Goal: Task Accomplishment & Management: Use online tool/utility

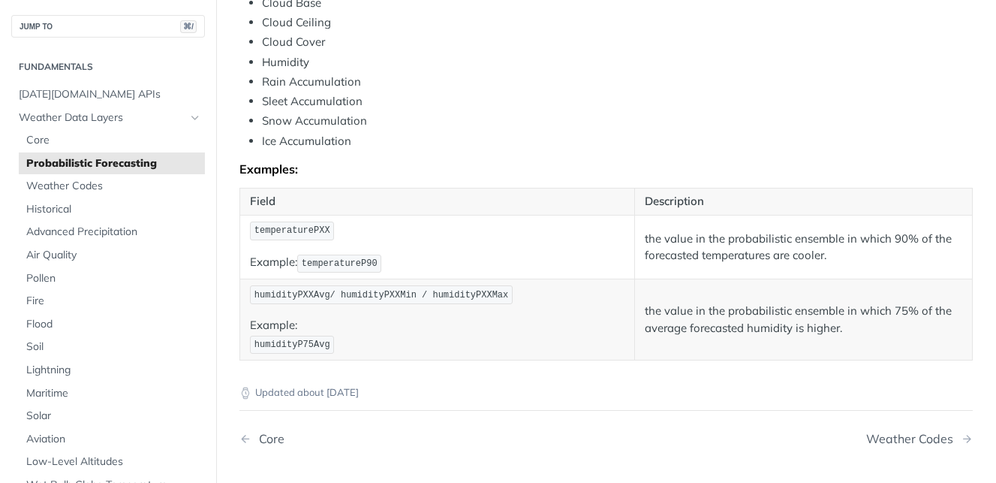
scroll to position [820, 0]
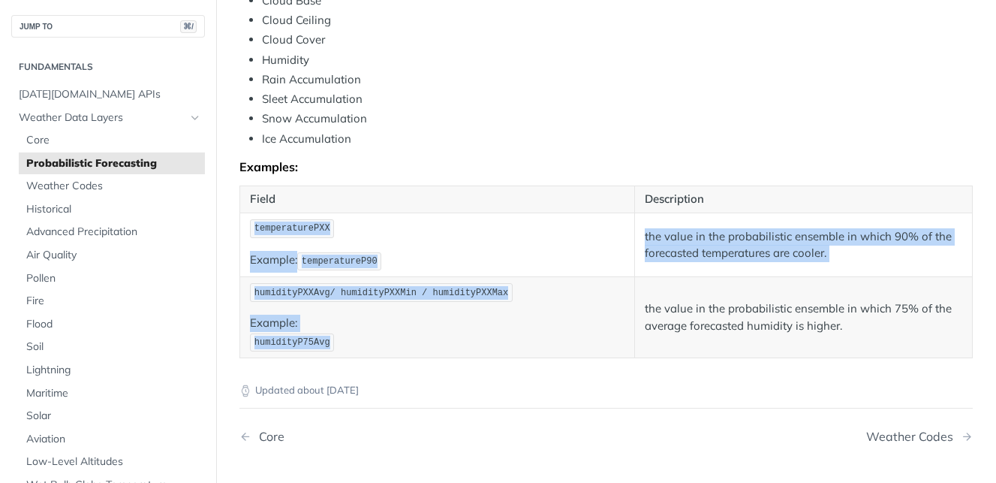
drag, startPoint x: 362, startPoint y: 335, endPoint x: 254, endPoint y: 218, distance: 159.8
click at [254, 218] on tbody "temperaturePXX Example: temperatureP90 the value in the probabilistic ensemble …" at bounding box center [606, 285] width 732 height 146
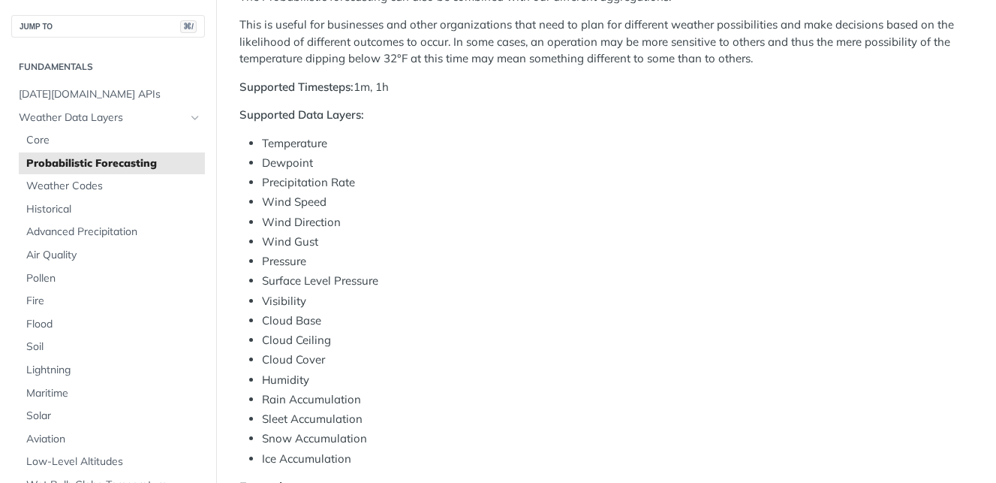
scroll to position [197, 0]
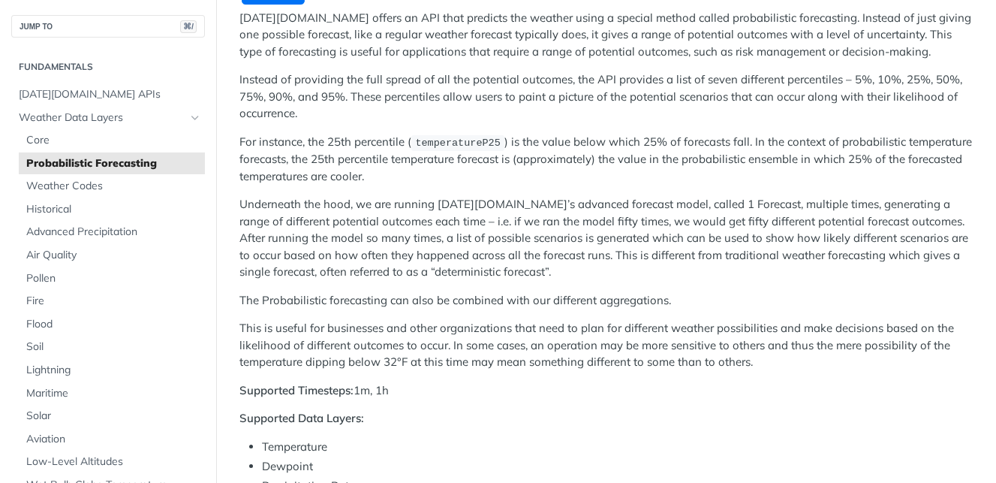
click at [347, 172] on p "For instance, the 25th percentile ( temperatureP25 ) is the value below which 2…" at bounding box center [605, 159] width 733 height 51
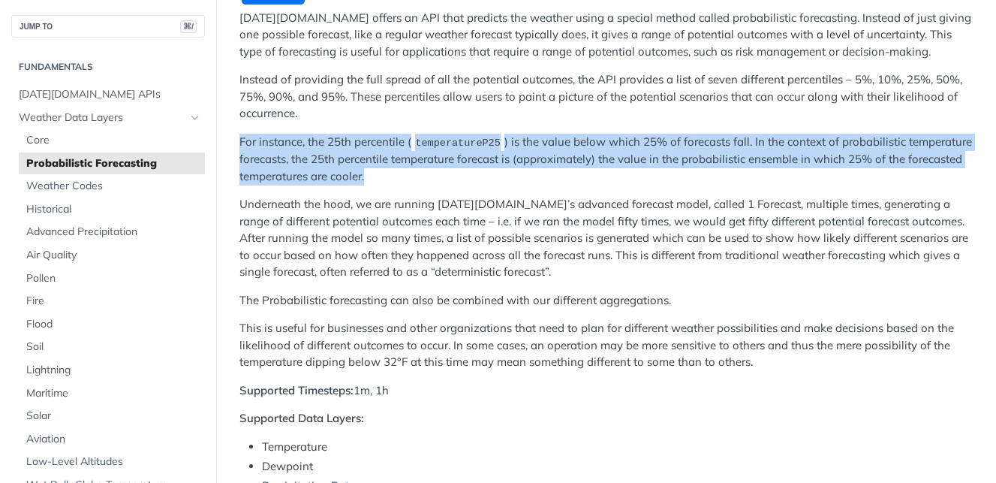
drag, startPoint x: 378, startPoint y: 177, endPoint x: 227, endPoint y: 143, distance: 155.5
click at [253, 146] on p "For instance, the 25th percentile ( temperatureP25 ) is the value below which 2…" at bounding box center [605, 159] width 733 height 51
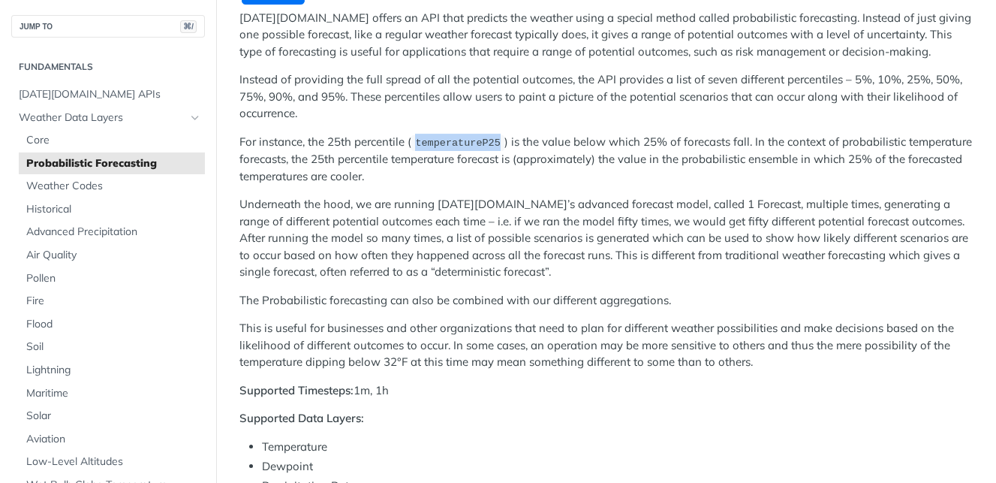
drag, startPoint x: 506, startPoint y: 140, endPoint x: 418, endPoint y: 143, distance: 87.9
click at [418, 143] on p "For instance, the 25th percentile ( temperatureP25 ) is the value below which 2…" at bounding box center [605, 159] width 733 height 51
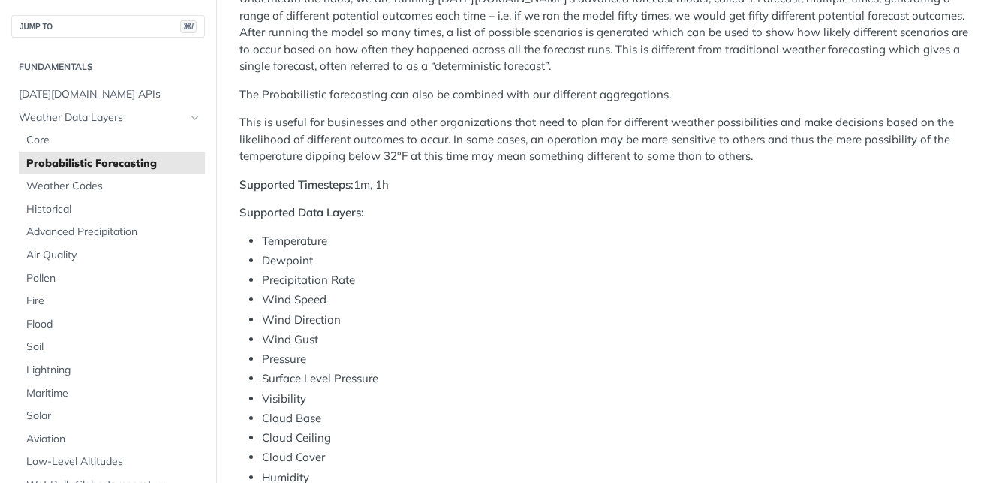
scroll to position [428, 0]
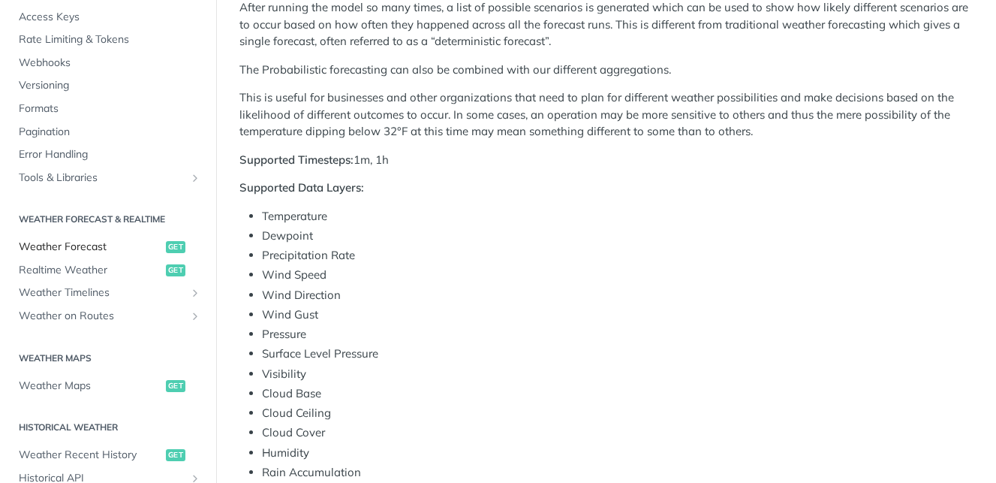
click at [110, 241] on span "Weather Forecast" at bounding box center [90, 246] width 143 height 15
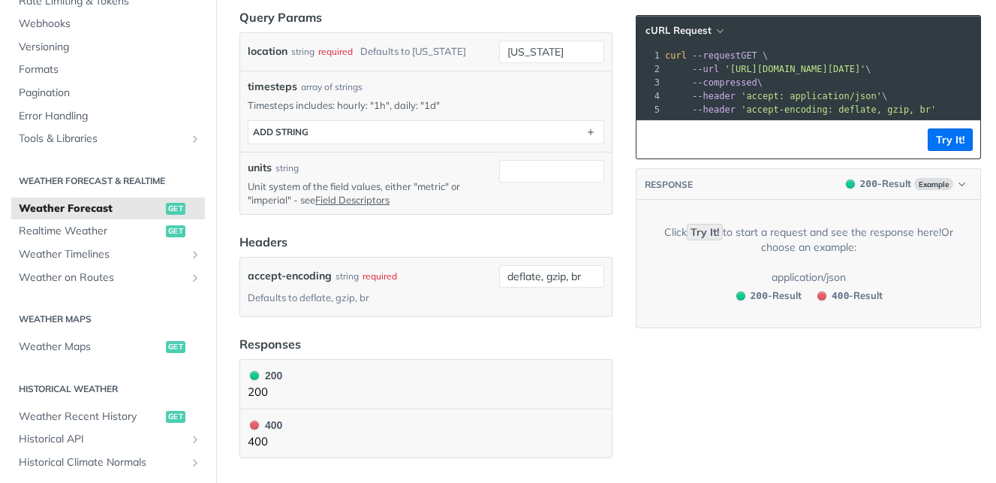
scroll to position [439, 0]
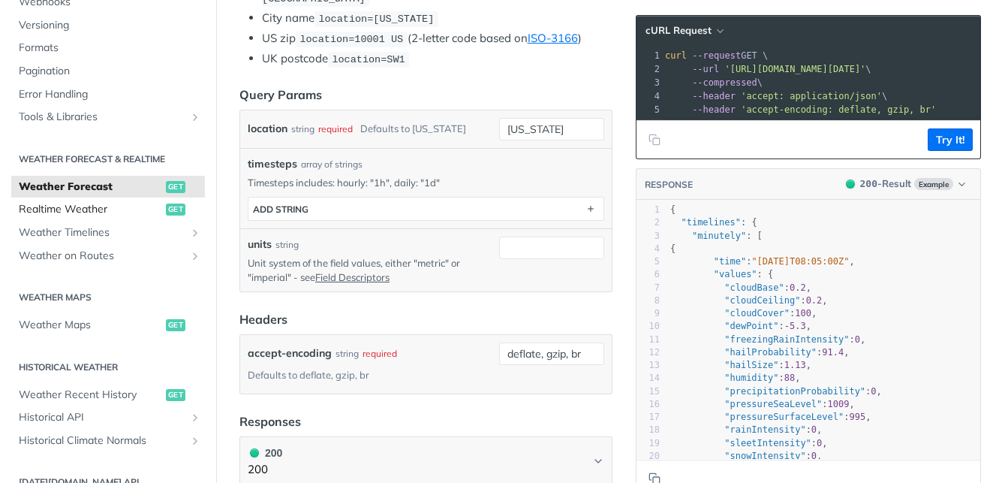
click at [117, 211] on span "Realtime Weather" at bounding box center [90, 209] width 143 height 15
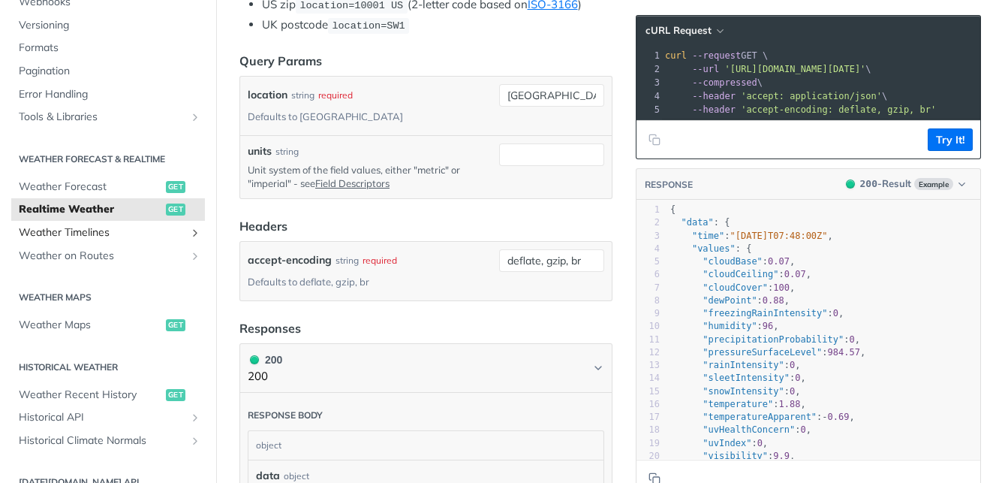
scroll to position [325, 0]
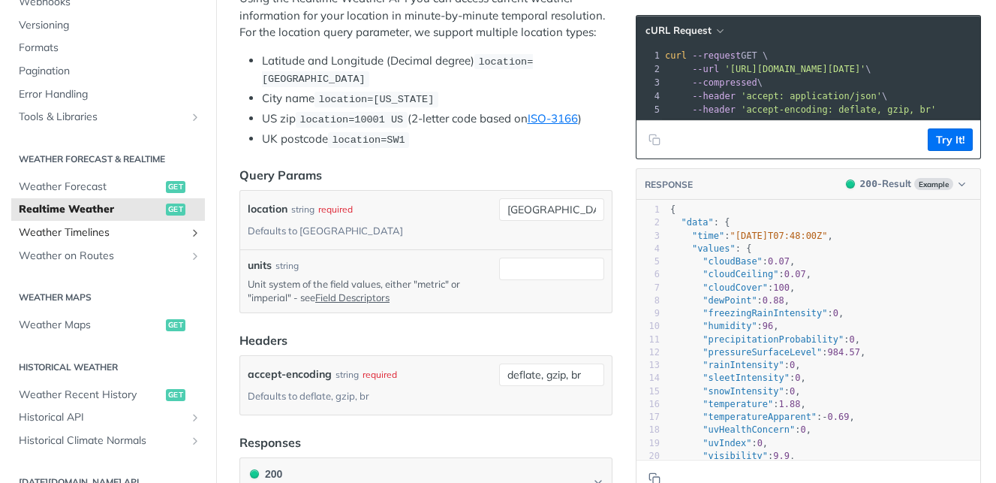
click at [113, 231] on span "Weather Timelines" at bounding box center [102, 232] width 167 height 15
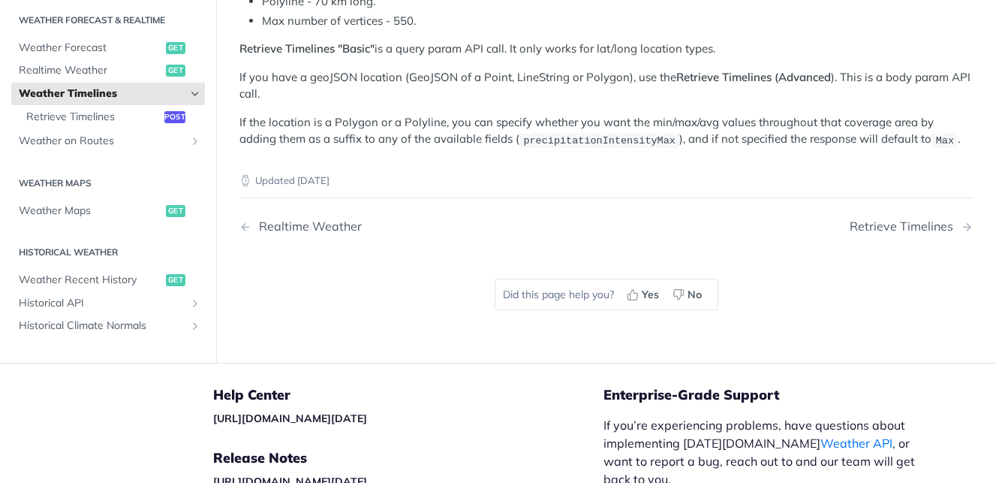
scroll to position [206, 0]
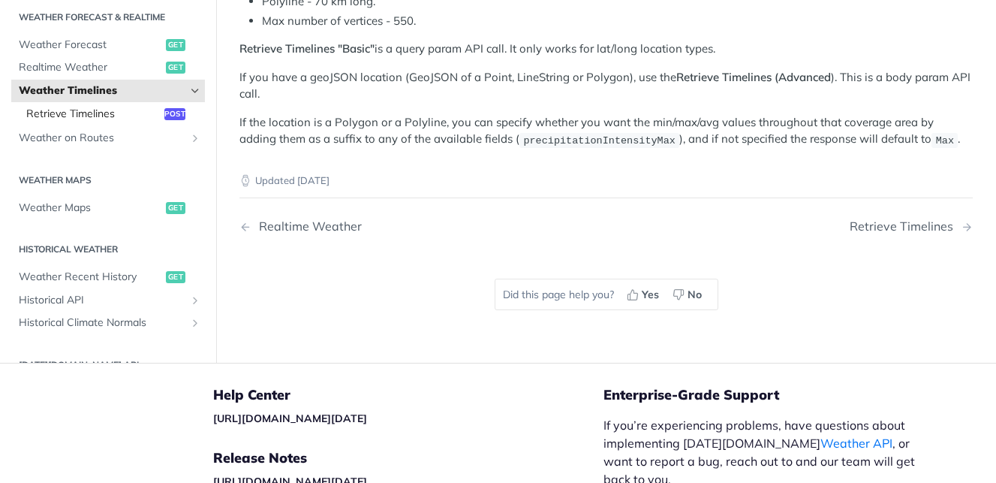
click at [113, 113] on span "Retrieve Timelines" at bounding box center [93, 114] width 134 height 15
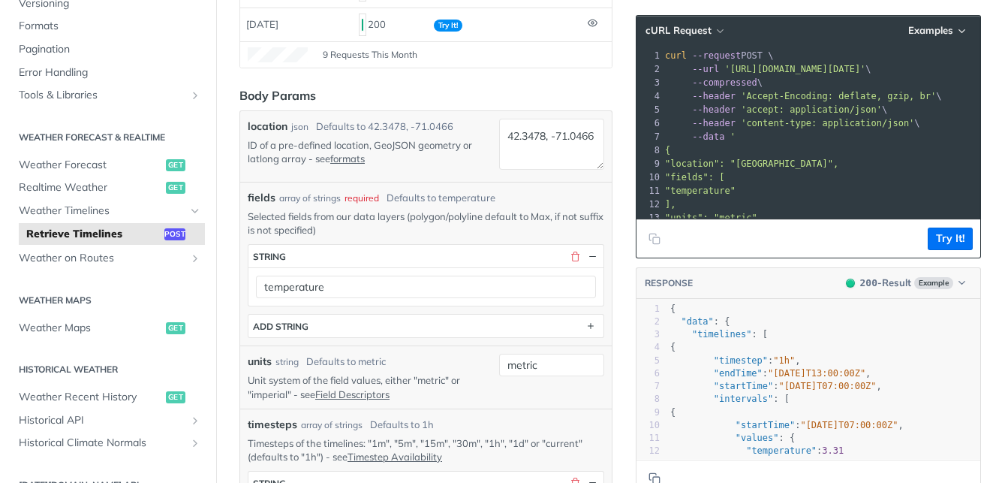
scroll to position [356, 0]
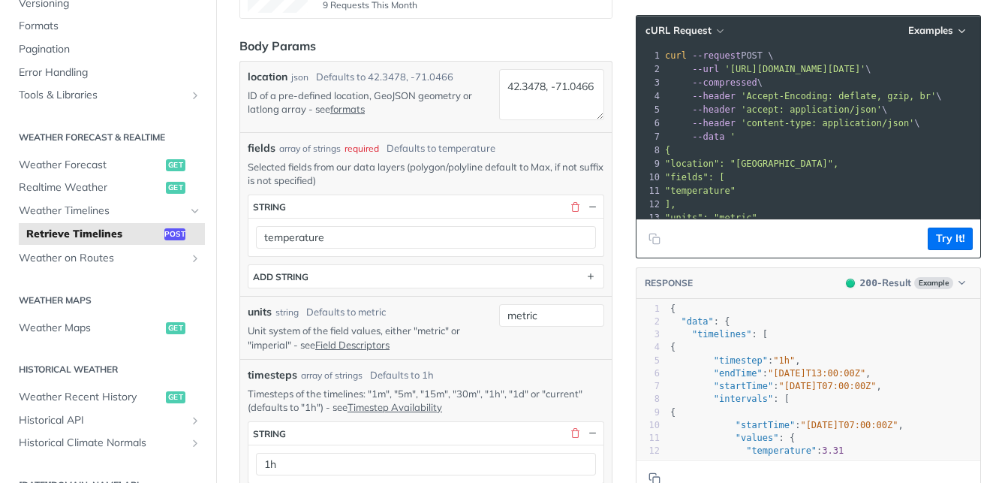
click at [396, 250] on div "temperature" at bounding box center [425, 237] width 355 height 38
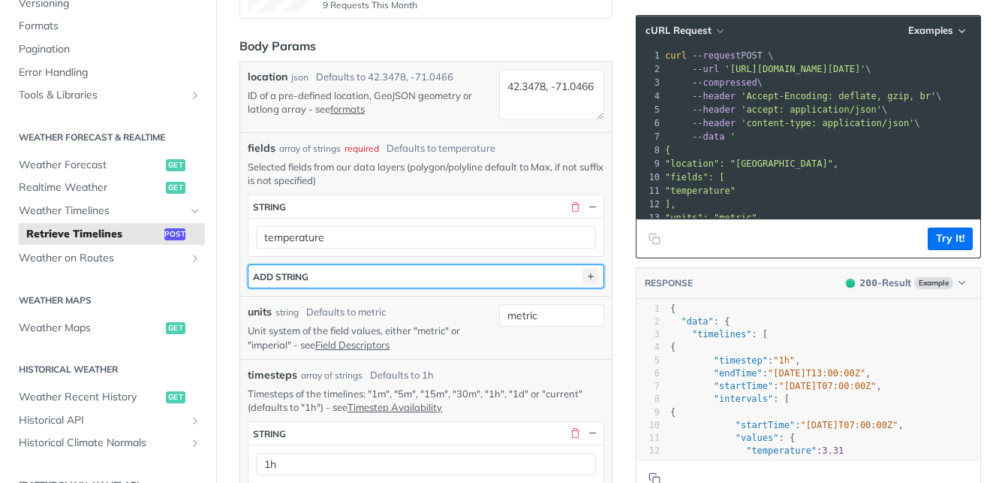
click at [590, 270] on icon "button" at bounding box center [590, 276] width 17 height 17
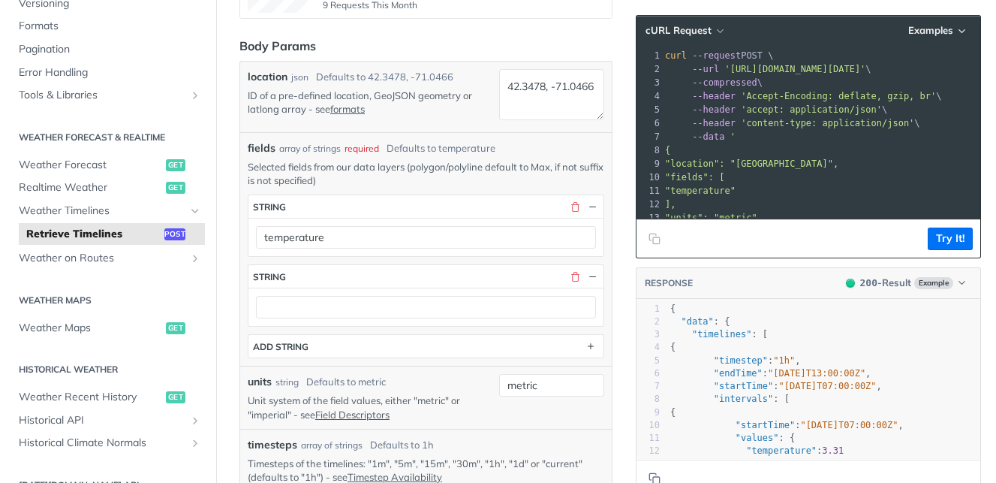
click at [518, 291] on div at bounding box center [425, 306] width 355 height 38
click at [435, 292] on div at bounding box center [425, 306] width 355 height 38
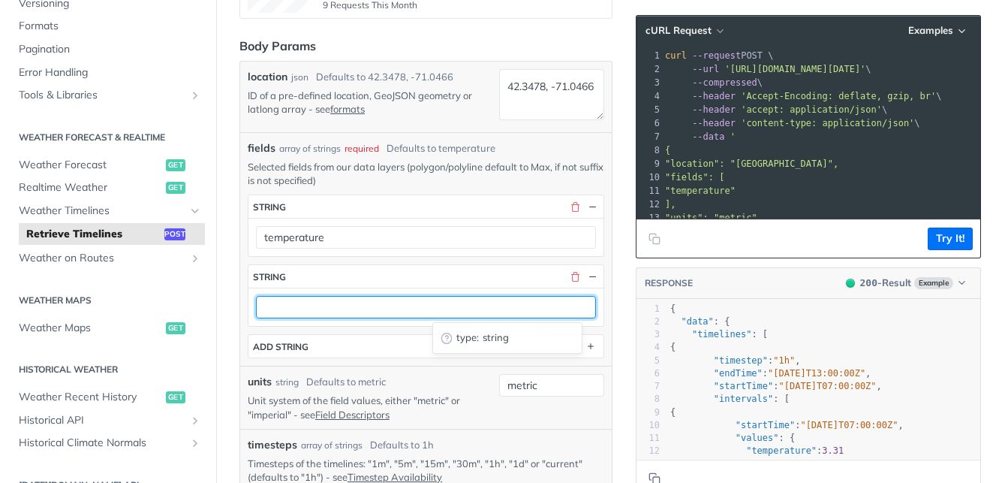
click at [431, 299] on input "text" at bounding box center [426, 307] width 340 height 23
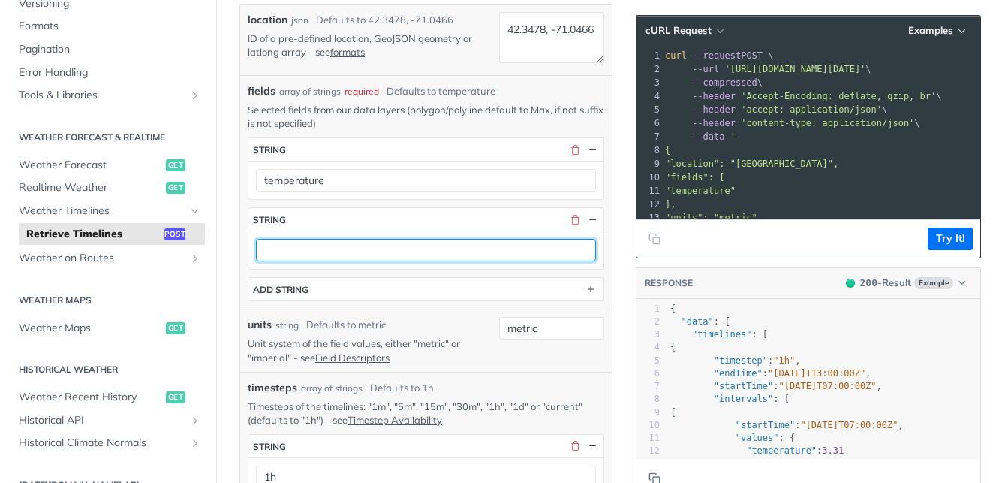
scroll to position [426, 0]
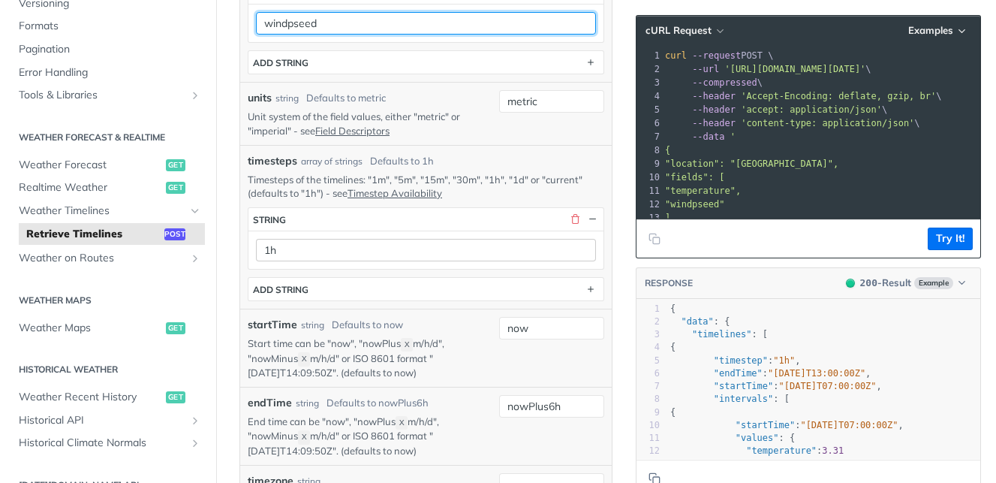
type input "windpseed"
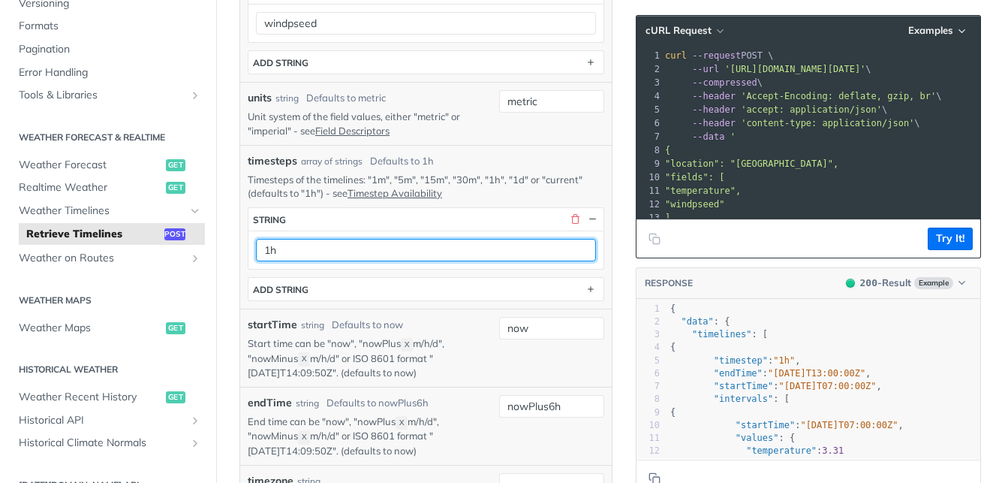
click at [443, 249] on input "1h" at bounding box center [426, 250] width 340 height 23
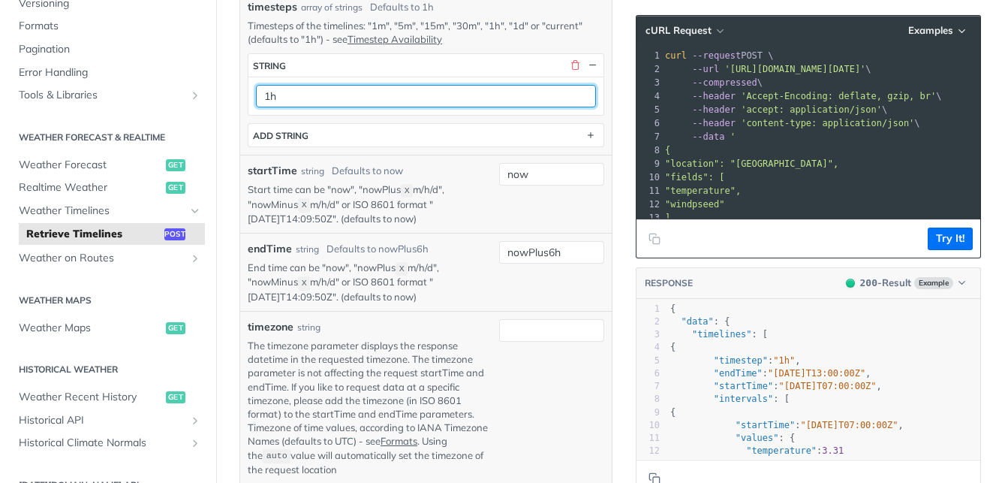
scroll to position [838, 0]
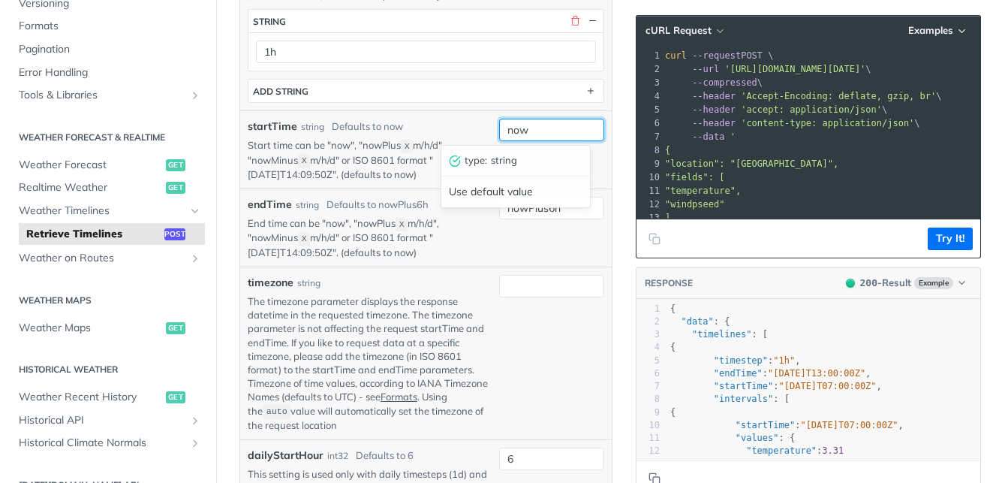
click at [560, 128] on input "now" at bounding box center [551, 130] width 105 height 23
click at [543, 128] on input "now" at bounding box center [551, 130] width 105 height 23
click at [448, 125] on div "startTime string Defaults to now" at bounding box center [370, 127] width 245 height 16
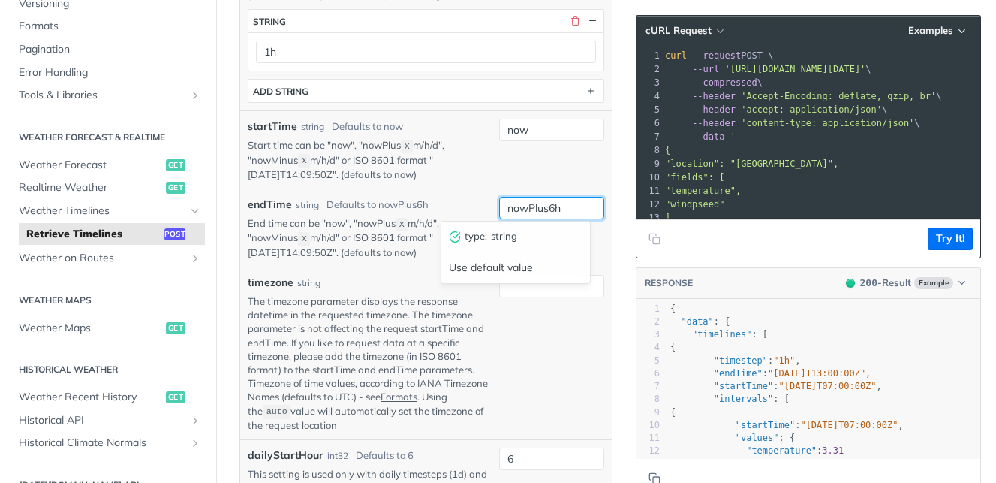
click at [539, 206] on input "nowPlus6h" at bounding box center [551, 208] width 105 height 23
click at [564, 206] on input "nowPlus6h" at bounding box center [551, 208] width 105 height 23
click at [362, 259] on div "endTime string Defaults to nowPlus6h End time can be "now", "nowPlus X m/h/d", …" at bounding box center [425, 227] width 371 height 78
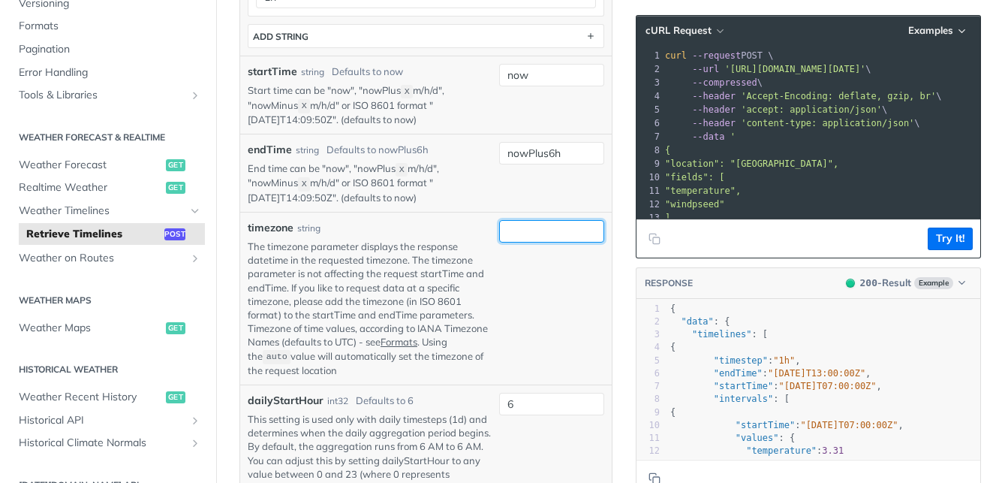
click at [523, 233] on input "timezone" at bounding box center [551, 231] width 105 height 23
type input "UTC"
click at [441, 199] on p "End time can be "now", "nowPlus X m/h/d", "nowMinus X m/h/d" or ISO 8601 format…" at bounding box center [370, 182] width 245 height 43
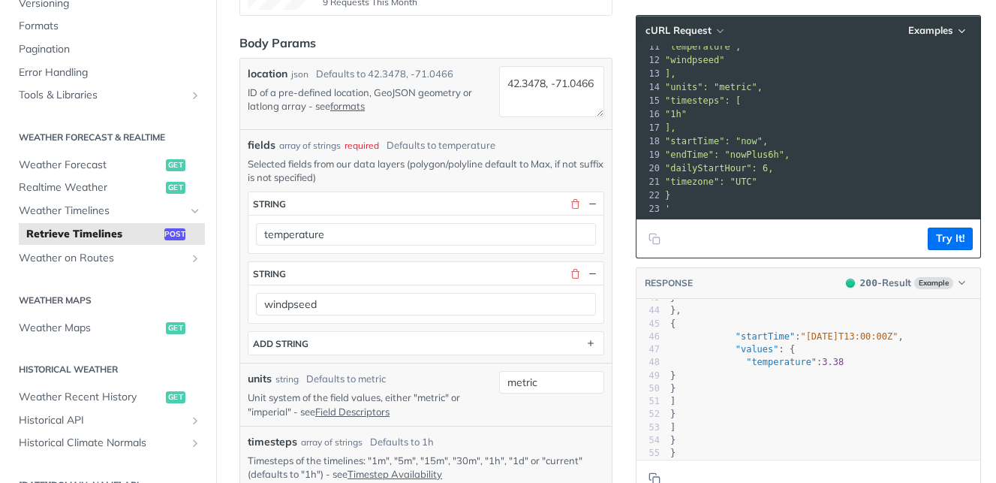
scroll to position [558, 0]
click at [947, 235] on button "Try It!" at bounding box center [950, 238] width 45 height 23
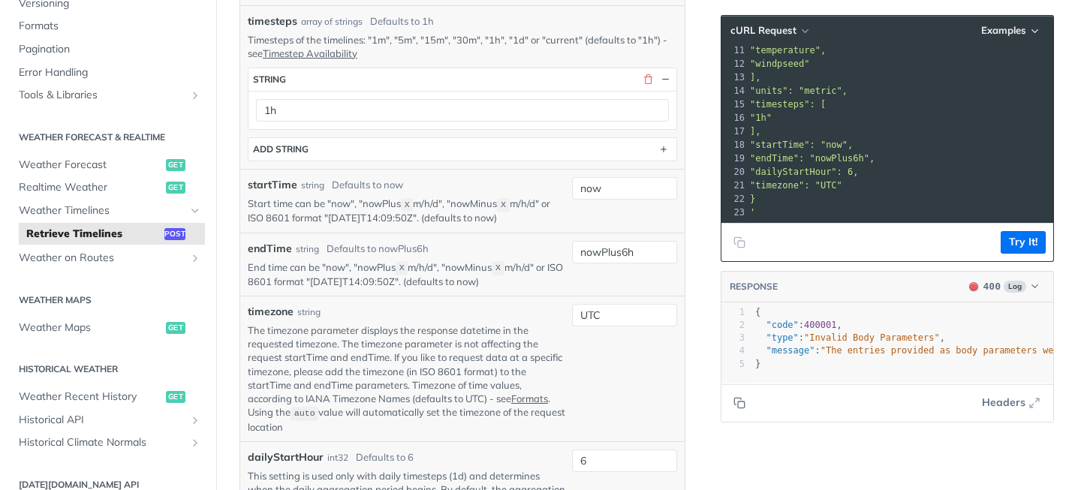
scroll to position [480, 0]
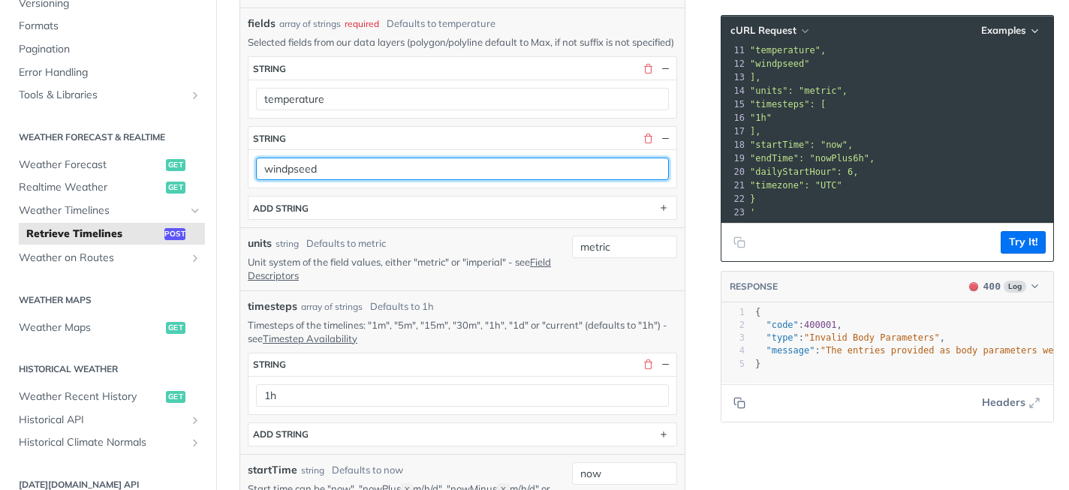
click at [530, 180] on input "windpseed" at bounding box center [462, 169] width 413 height 23
type input "windspeed"
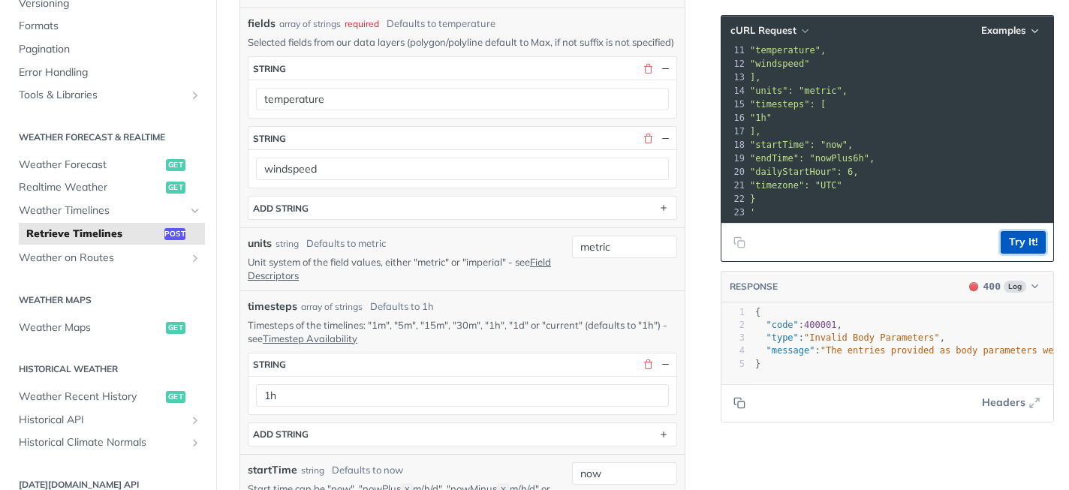
click at [1015, 243] on button "Try It!" at bounding box center [1022, 242] width 45 height 23
click at [1023, 239] on button "Try It!" at bounding box center [1022, 242] width 45 height 23
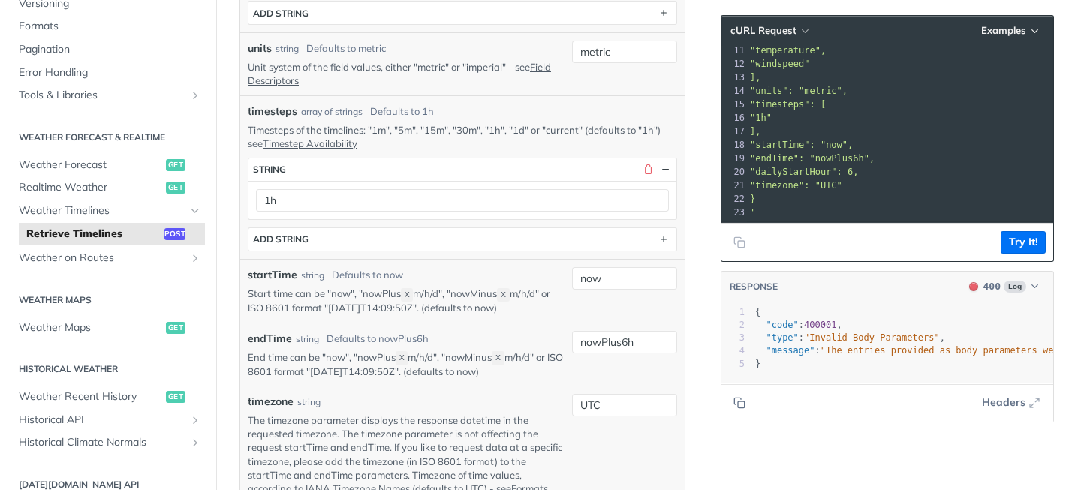
scroll to position [775, 0]
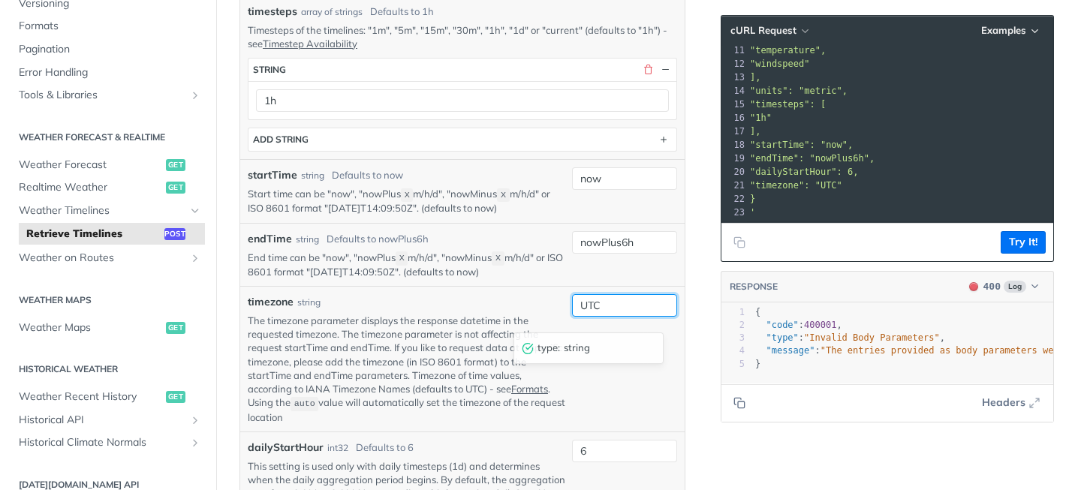
click at [608, 317] on input "UTC" at bounding box center [624, 305] width 105 height 23
type input "\"
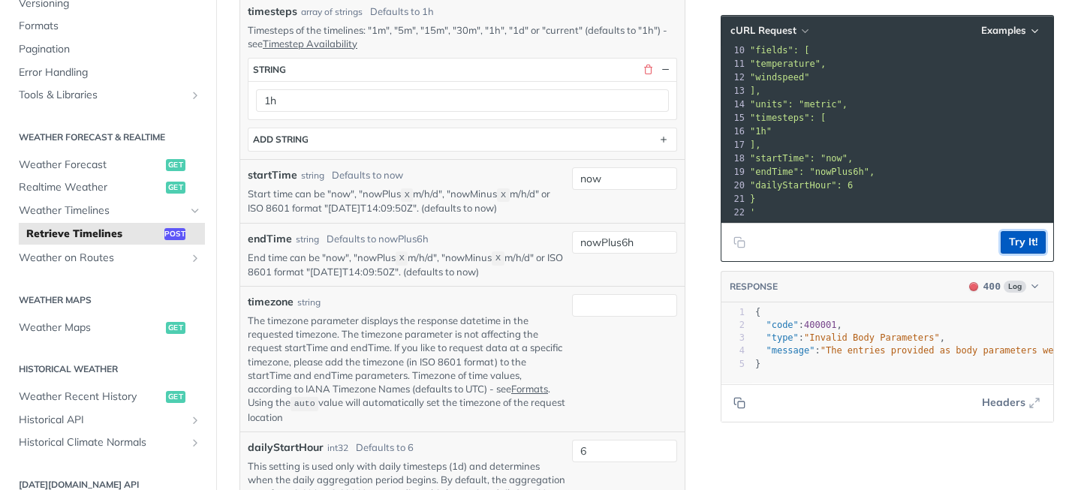
click at [1029, 247] on button "Try It!" at bounding box center [1022, 242] width 45 height 23
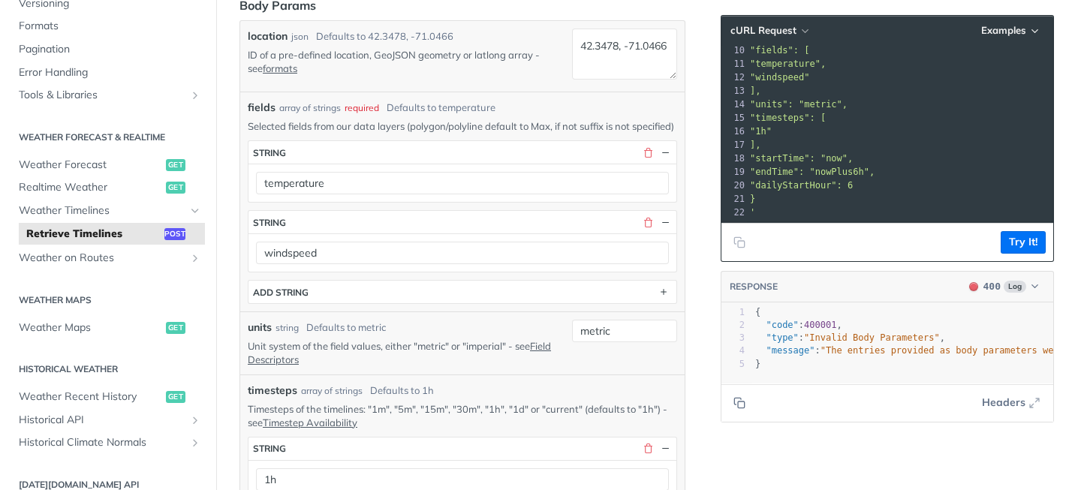
scroll to position [412, 0]
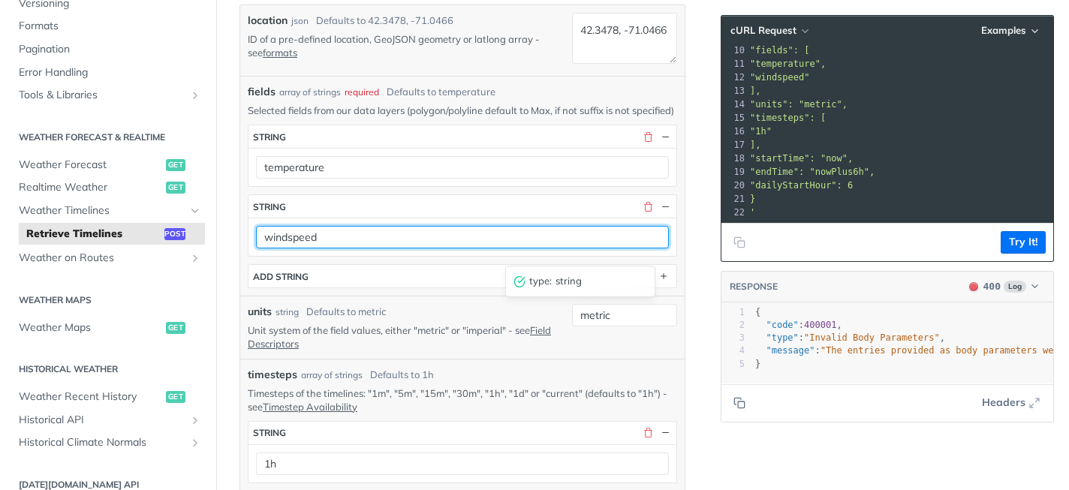
click at [498, 248] on input "windspeed" at bounding box center [462, 237] width 413 height 23
paste input "Gust"
type input "windGust"
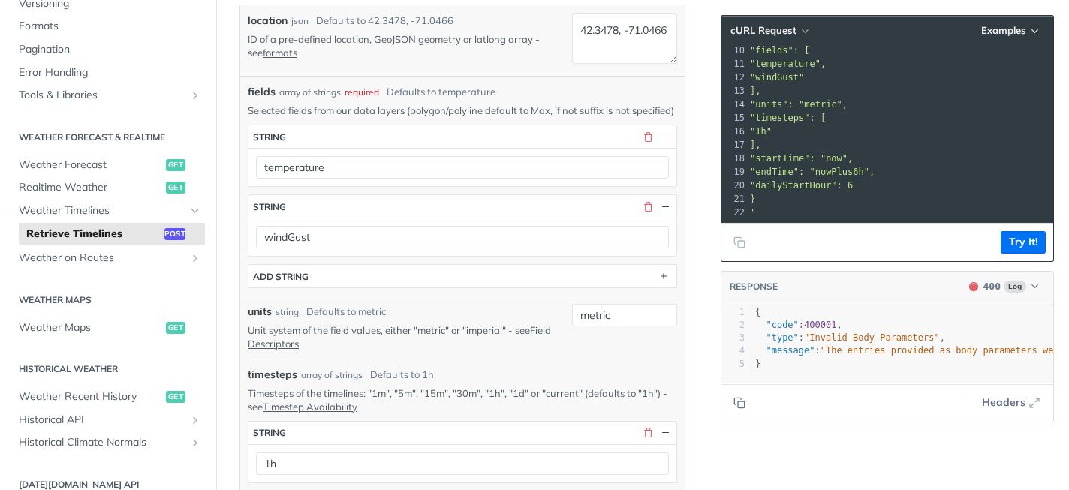
click at [525, 277] on div "fields * string temperature string windGust ADD string" at bounding box center [462, 207] width 429 height 164
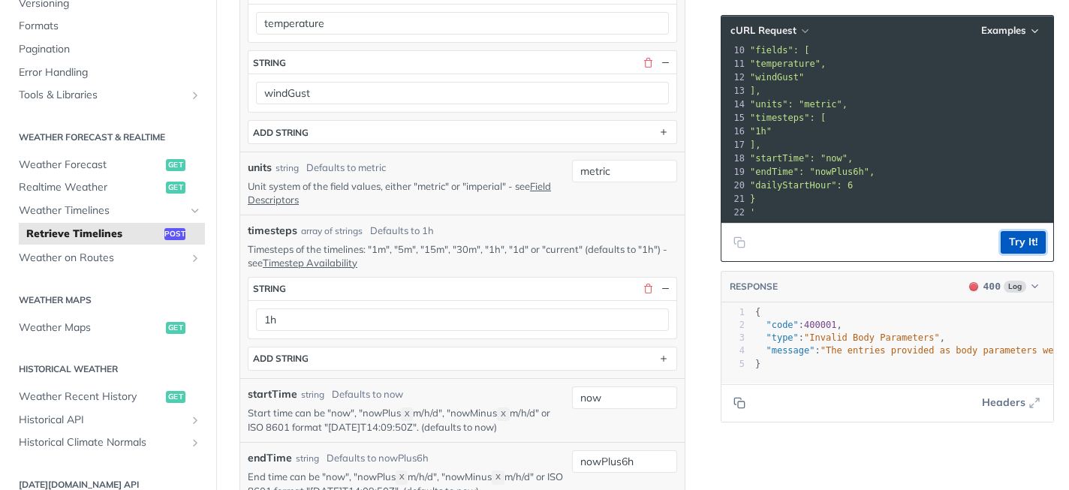
click at [1024, 245] on button "Try It!" at bounding box center [1022, 242] width 45 height 23
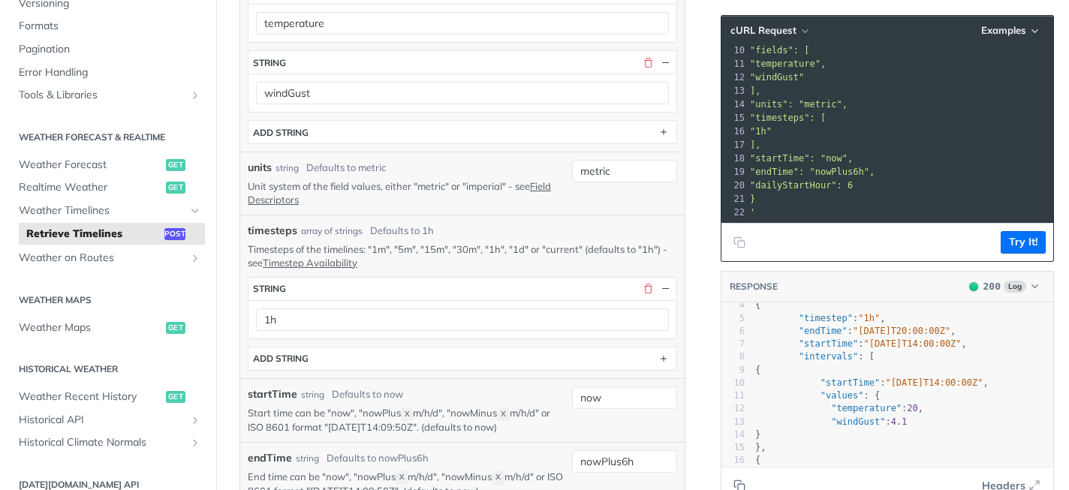
scroll to position [0, 0]
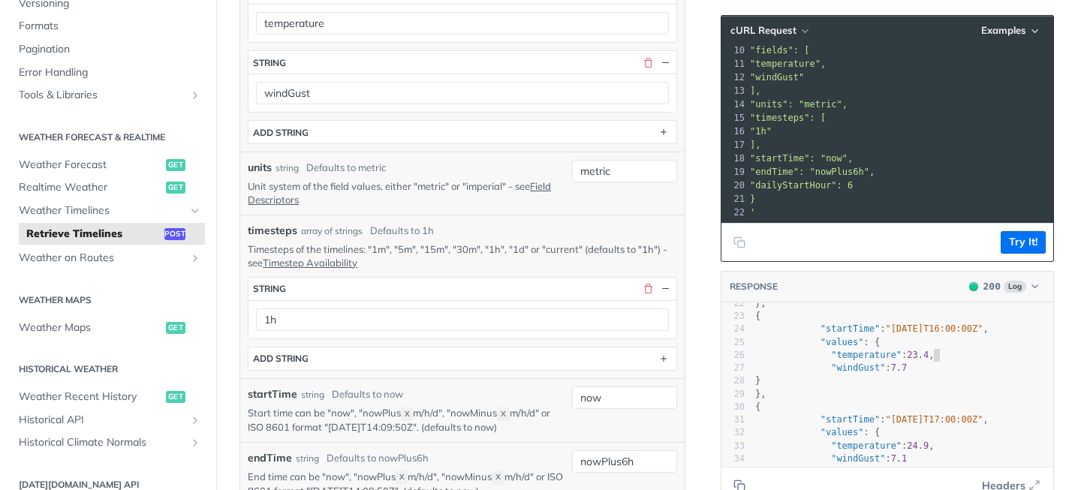
type textarea "3.4"
drag, startPoint x: 932, startPoint y: 356, endPoint x: 916, endPoint y: 355, distance: 15.8
click at [916, 355] on span "23.4" at bounding box center [918, 355] width 22 height 11
type textarea "tartTime": "2025-10-06T16:00:00Z", "values": {"
drag, startPoint x: 832, startPoint y: 325, endPoint x: 984, endPoint y: 335, distance: 152.7
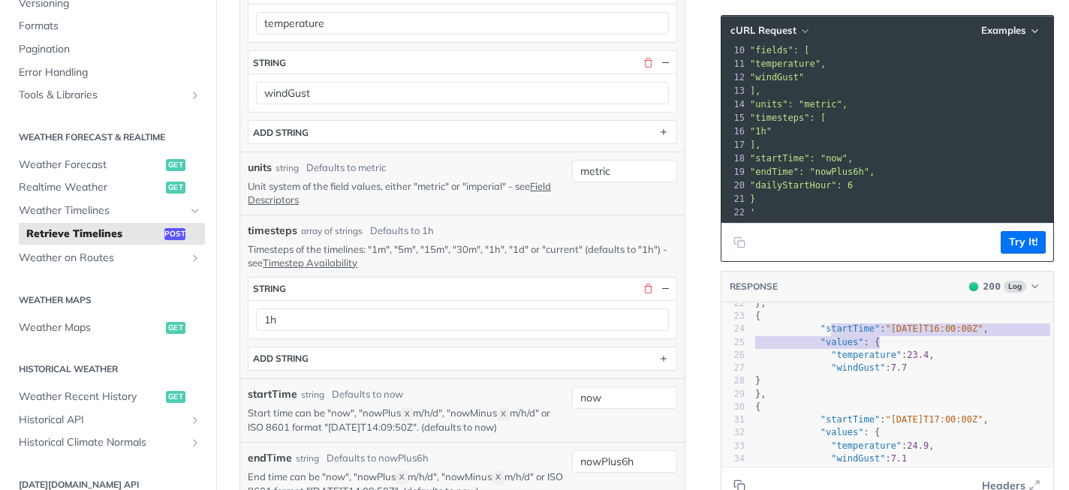
click at [985, 335] on div "1 { 2 "data" : { 3 "timelines" : [ 4 { 5 "timestep" : "1h" , 6 "endTime" : "202…" at bounding box center [902, 252] width 301 height 453
click at [918, 350] on span "23.4" at bounding box center [918, 355] width 22 height 11
type textarea "erature": 23"
drag, startPoint x: 856, startPoint y: 355, endPoint x: 923, endPoint y: 353, distance: 66.8
click at [924, 353] on span ""temperature" : 23.4 ," at bounding box center [844, 355] width 179 height 11
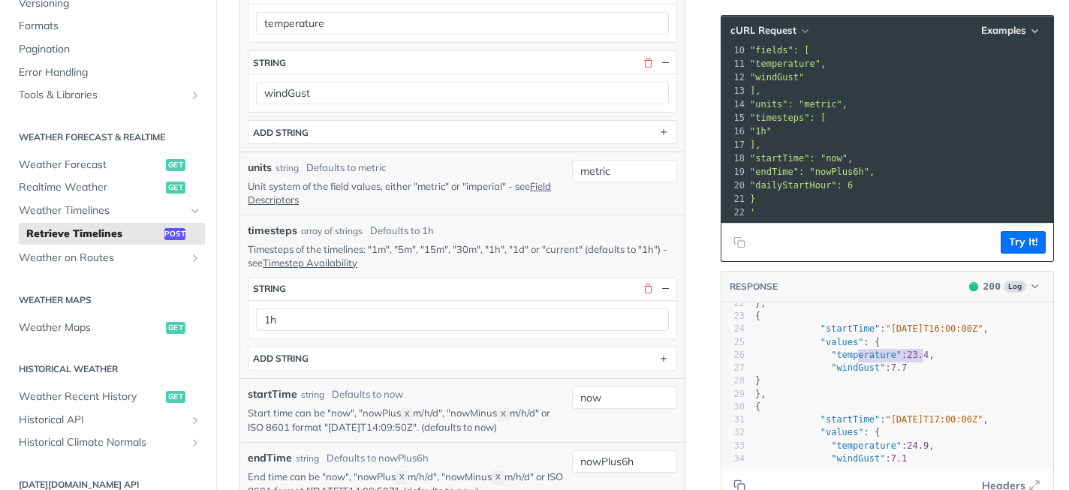
click at [923, 353] on span "23.4" at bounding box center [918, 355] width 22 height 11
type textarea "rature""
drag, startPoint x: 899, startPoint y: 358, endPoint x: 910, endPoint y: 359, distance: 10.6
click at [861, 359] on span ""temperature"" at bounding box center [866, 355] width 71 height 11
click at [953, 359] on pre ""temperature" : 23.4 ," at bounding box center [902, 355] width 301 height 13
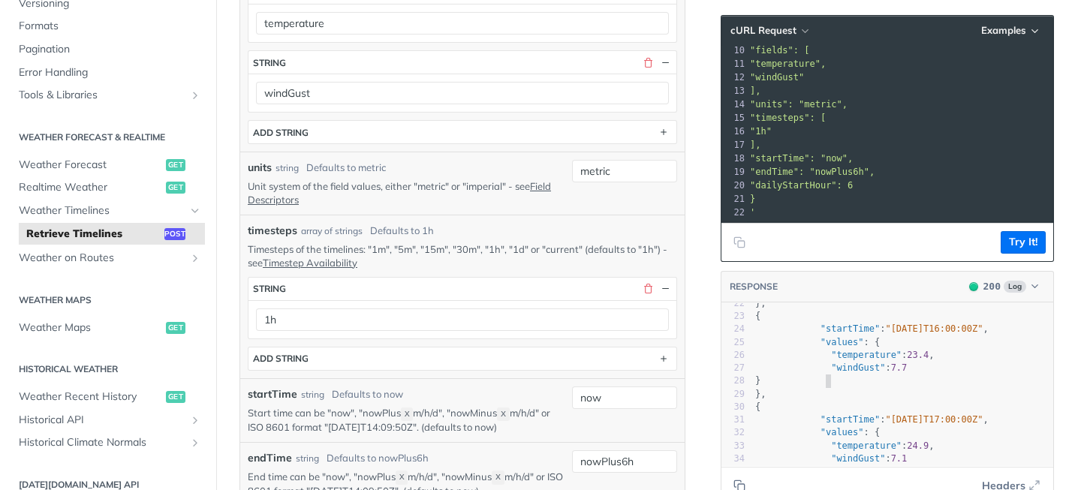
drag, startPoint x: 877, startPoint y: 375, endPoint x: 862, endPoint y: 375, distance: 15.0
click at [853, 375] on pre "}" at bounding box center [902, 380] width 301 height 13
click at [885, 368] on span ""windGust" : 7.7" at bounding box center [831, 367] width 152 height 11
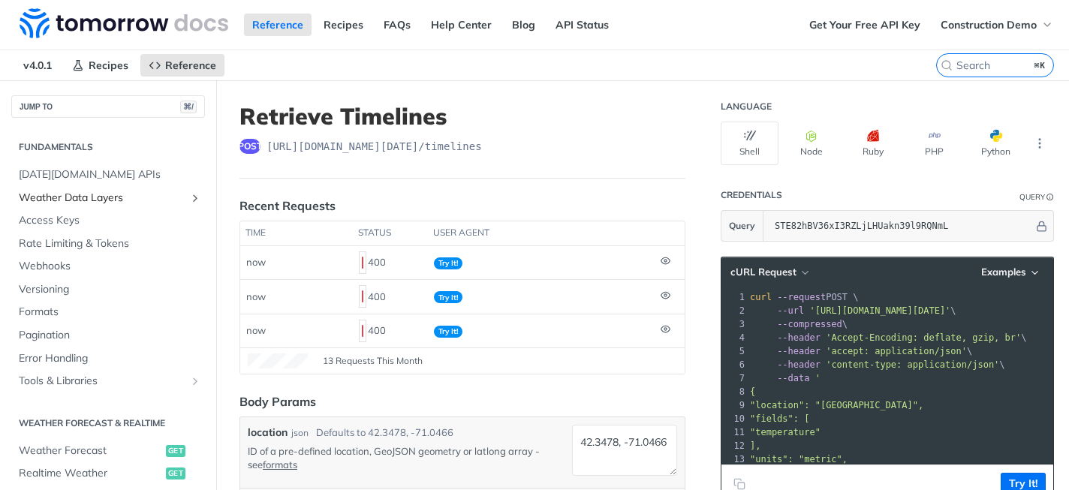
click at [81, 197] on span "Weather Data Layers" at bounding box center [102, 198] width 167 height 15
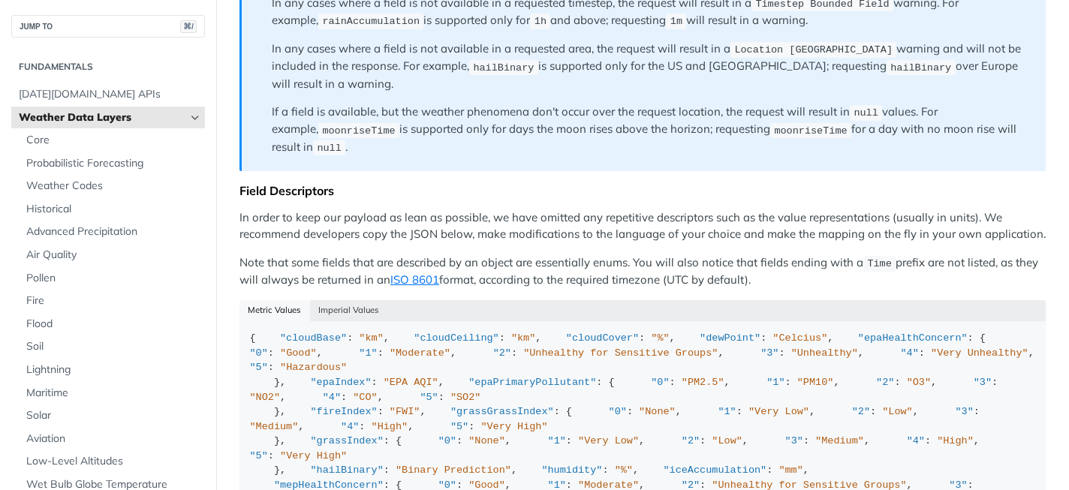
scroll to position [1519, 0]
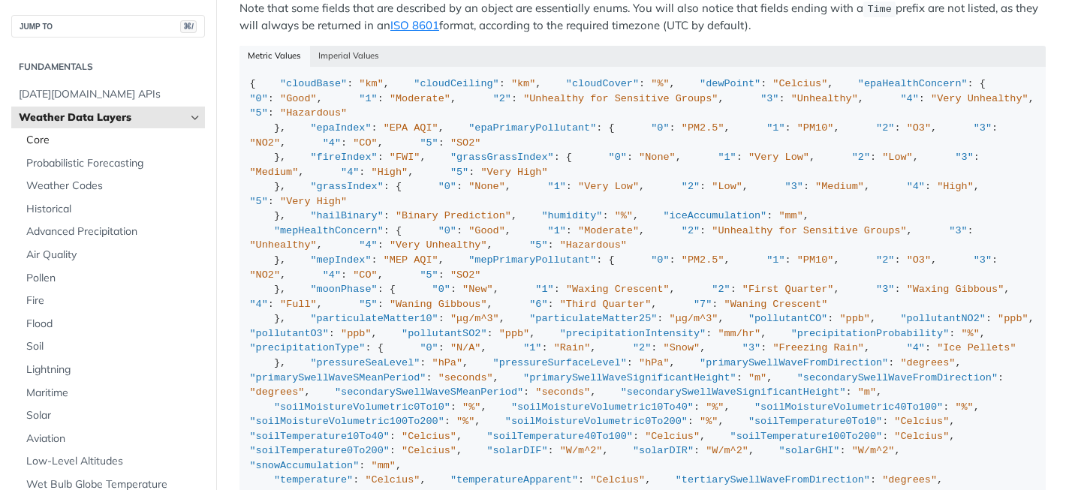
click at [136, 138] on span "Core" at bounding box center [113, 140] width 175 height 15
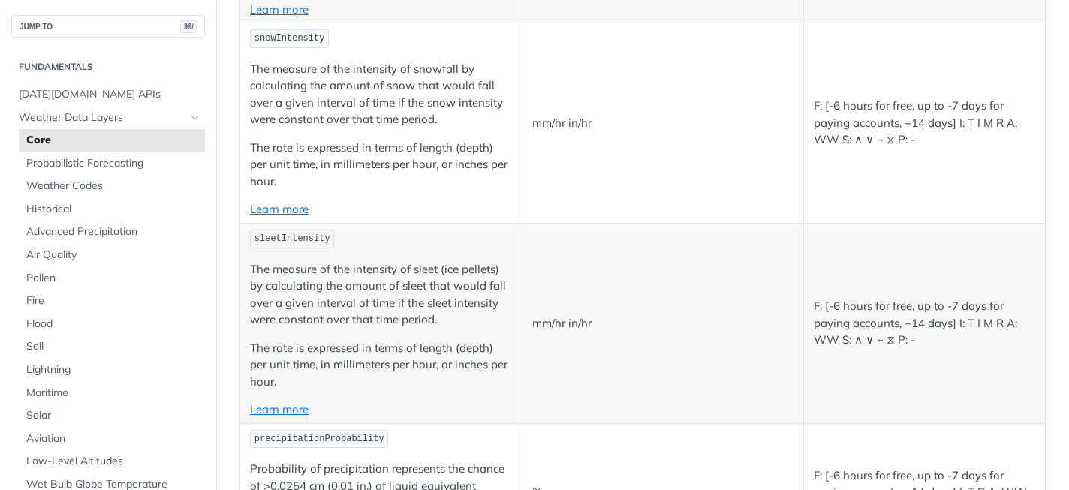
scroll to position [1668, 0]
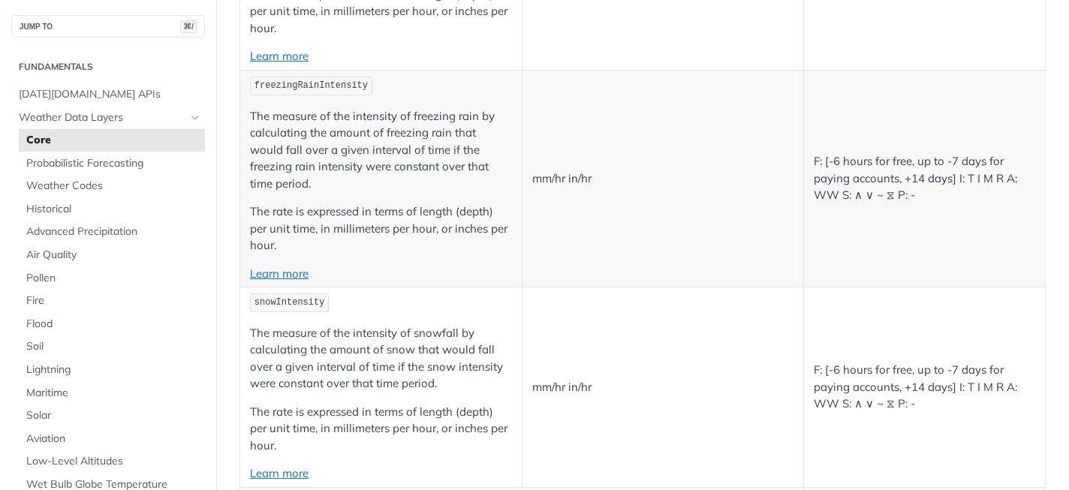
copy span "windGust"
drag, startPoint x: 298, startPoint y: 90, endPoint x: 245, endPoint y: 90, distance: 53.3
